Goal: Task Accomplishment & Management: Manage account settings

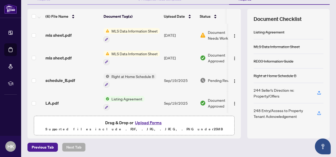
scroll to position [64, 0]
click at [217, 32] on span "Document Needs Work" at bounding box center [221, 35] width 27 height 12
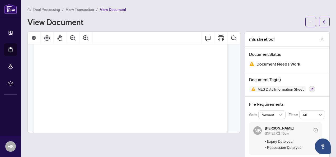
scroll to position [50, 0]
click at [322, 19] on span "button" at bounding box center [324, 22] width 4 height 8
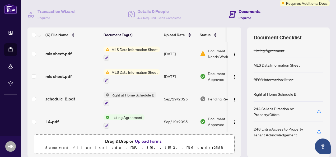
scroll to position [64, 0]
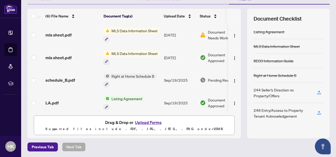
click at [147, 121] on button "Upload Forms" at bounding box center [148, 122] width 30 height 7
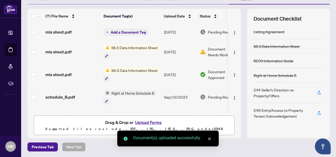
click at [134, 31] on span "Add a Document Tag" at bounding box center [128, 32] width 35 height 4
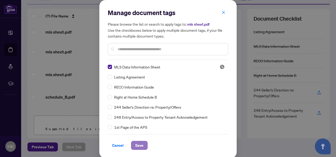
click at [132, 145] on button "Save" at bounding box center [139, 145] width 17 height 9
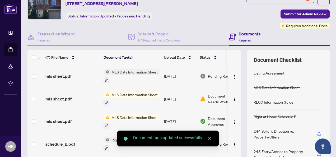
scroll to position [0, 0]
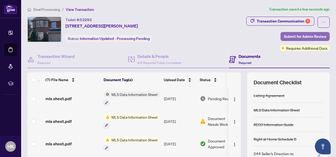
click at [299, 35] on span "Submit for Admin Review" at bounding box center [305, 36] width 42 height 8
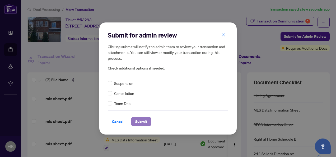
click at [133, 120] on button "Submit" at bounding box center [141, 121] width 20 height 9
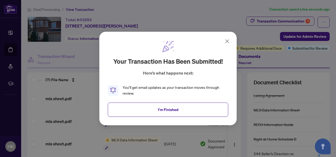
click at [228, 40] on icon at bounding box center [227, 41] width 3 height 3
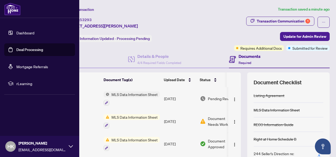
click at [18, 31] on link "Dashboard" at bounding box center [25, 32] width 18 height 5
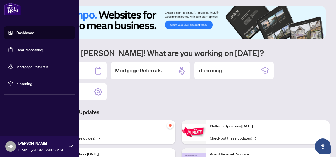
click at [33, 51] on link "Deal Processing" at bounding box center [29, 49] width 27 height 5
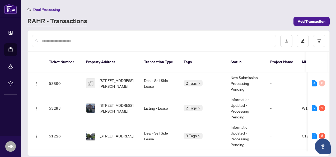
drag, startPoint x: 330, startPoint y: 76, endPoint x: 328, endPoint y: 79, distance: 3.8
click at [330, 85] on main "Deal Processing [PERSON_NAME] - Transactions Add Transaction Ticket Number Prop…" at bounding box center [178, 78] width 315 height 157
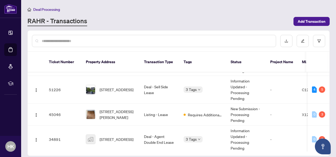
scroll to position [45, 0]
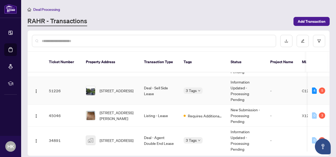
click at [209, 87] on td "3 Tags" at bounding box center [202, 91] width 47 height 28
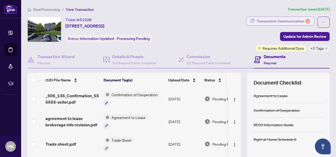
click at [292, 21] on div "Transaction Communication 5" at bounding box center [283, 21] width 53 height 8
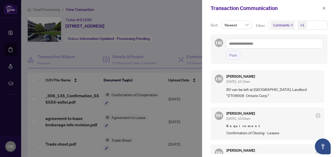
click at [325, 78] on div "HK [PERSON_NAME] [DATE], 10:12am BV can be left at [GEOGRAPHIC_DATA] branch. La…" at bounding box center [268, 110] width 117 height 87
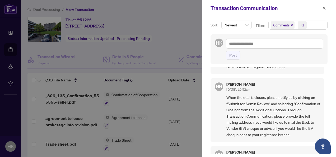
scroll to position [103, 0]
click at [192, 90] on div at bounding box center [168, 78] width 336 height 157
click at [177, 35] on div at bounding box center [168, 78] width 336 height 157
click at [324, 7] on icon "close" at bounding box center [324, 8] width 4 height 4
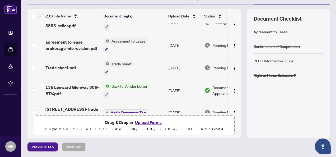
scroll to position [0, 0]
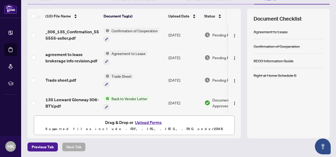
click at [125, 74] on span "Trade Sheet" at bounding box center [121, 76] width 24 height 6
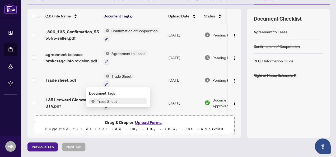
click at [115, 102] on span "Trade Sheet" at bounding box center [107, 101] width 24 height 6
